Goal: Navigation & Orientation: Find specific page/section

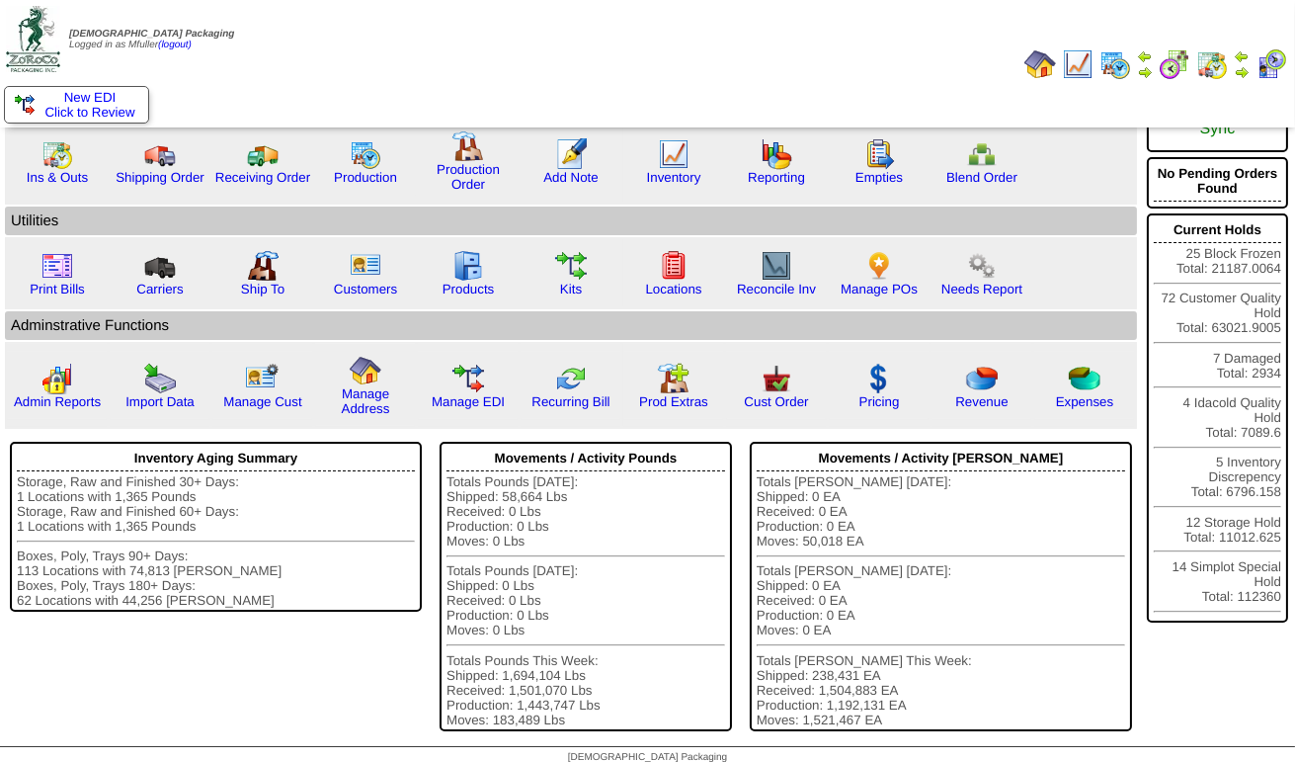
click at [1240, 69] on img at bounding box center [1242, 72] width 16 height 16
click at [68, 173] on link "Ins & Outs" at bounding box center [57, 177] width 61 height 15
click at [274, 181] on link "Receiving Order" at bounding box center [262, 177] width 95 height 15
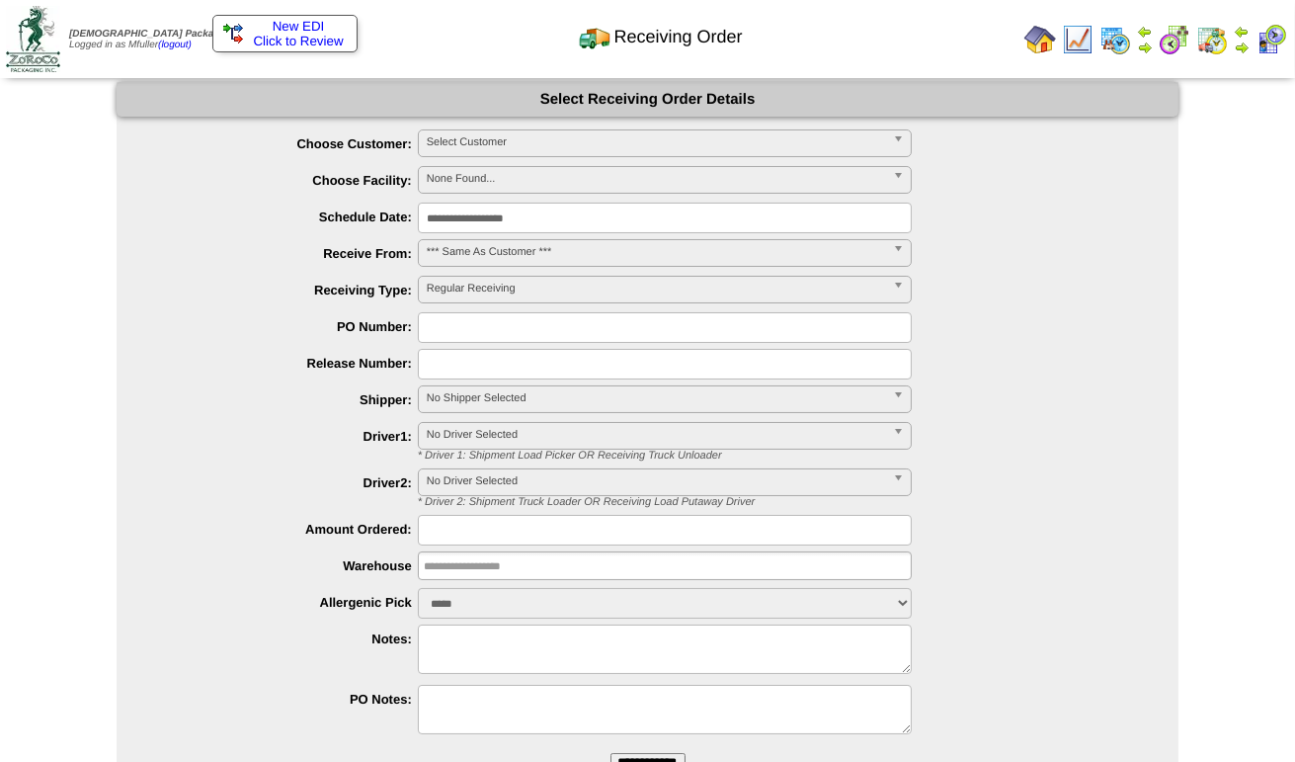
click at [1111, 38] on img at bounding box center [1116, 40] width 32 height 32
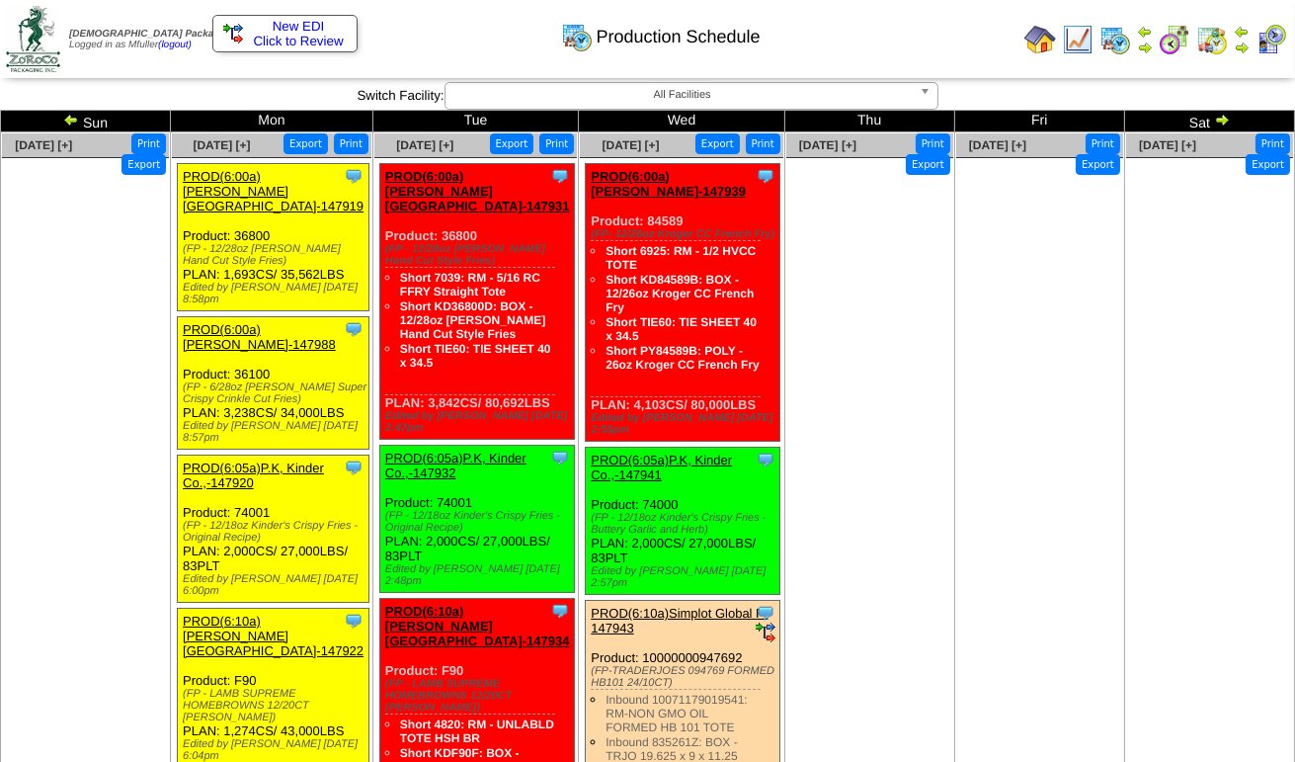
click at [1238, 40] on img at bounding box center [1242, 48] width 16 height 16
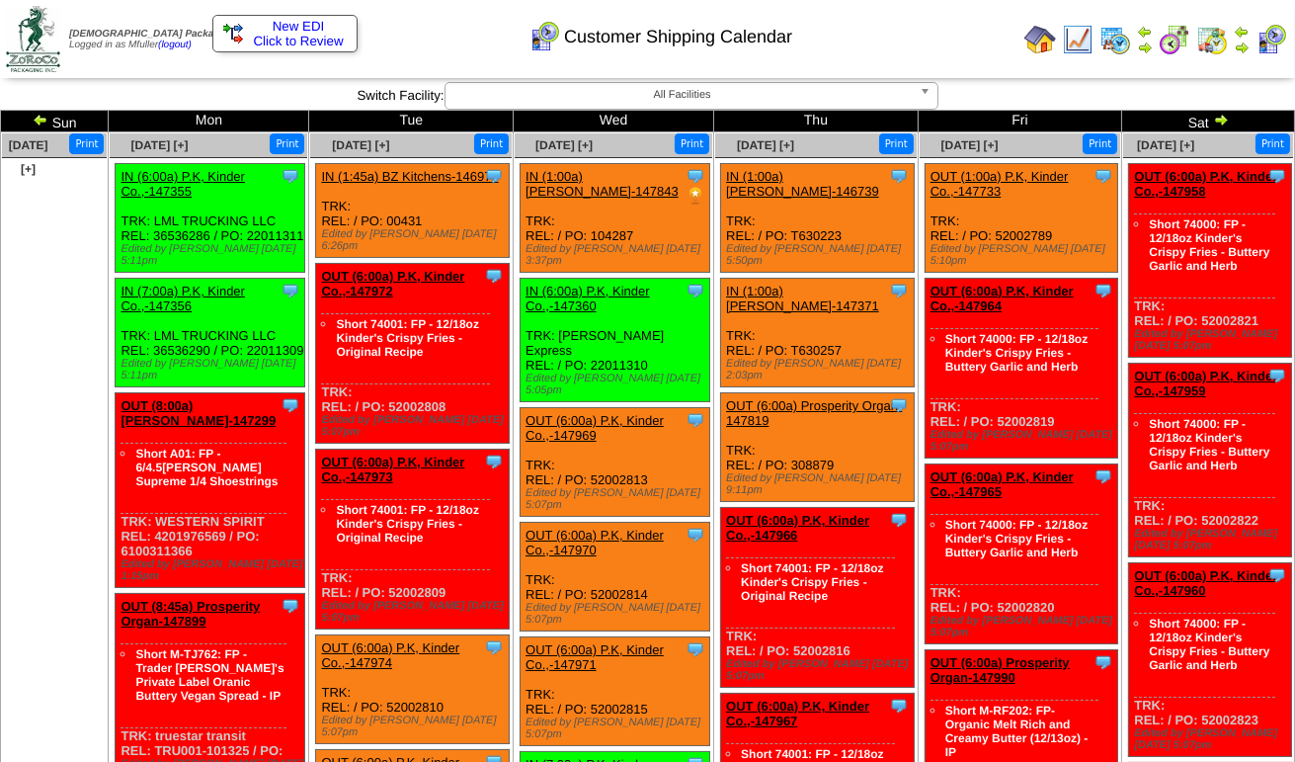
click at [751, 93] on span "All Facilities" at bounding box center [683, 95] width 458 height 24
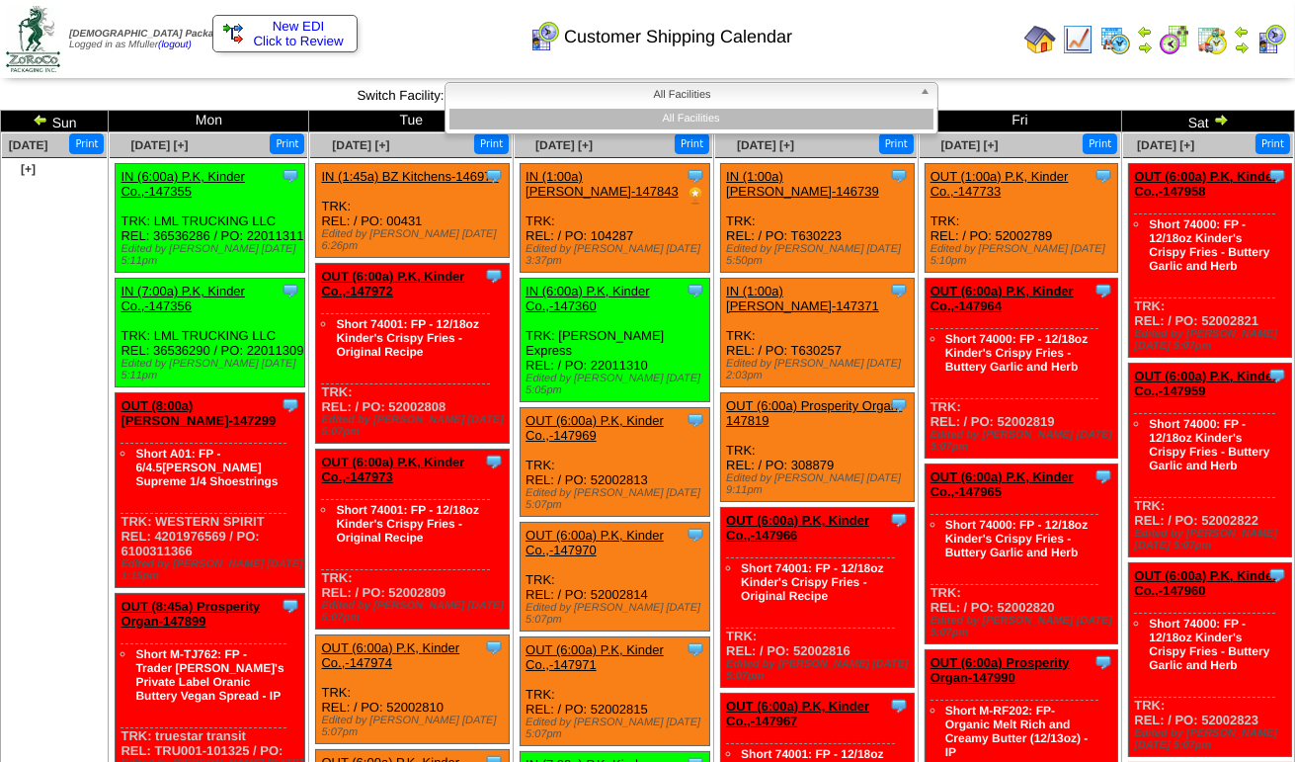
click at [836, 31] on div "Customer Shipping Calendar" at bounding box center [592, 30] width 741 height 54
